Goal: Task Accomplishment & Management: Manage account settings

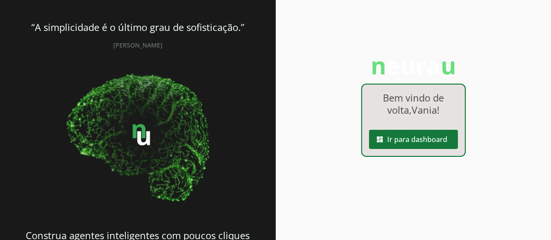
click at [414, 136] on span at bounding box center [413, 139] width 89 height 21
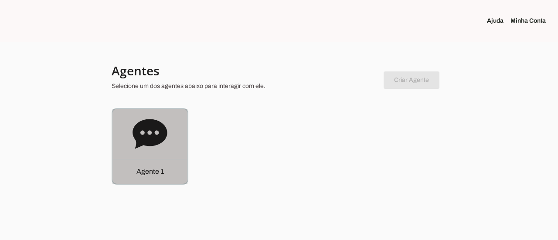
click at [158, 145] on icon at bounding box center [149, 134] width 35 height 35
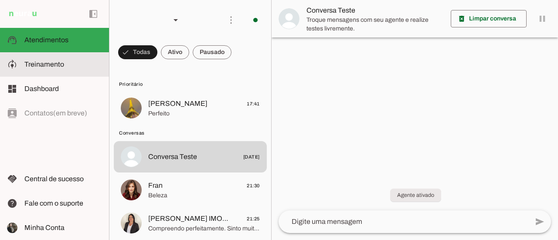
click at [69, 66] on slot at bounding box center [63, 64] width 78 height 10
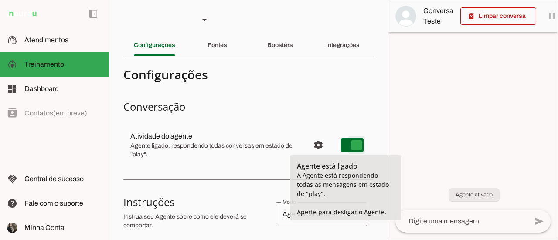
type md-switch "on"
